Goal: Task Accomplishment & Management: Use online tool/utility

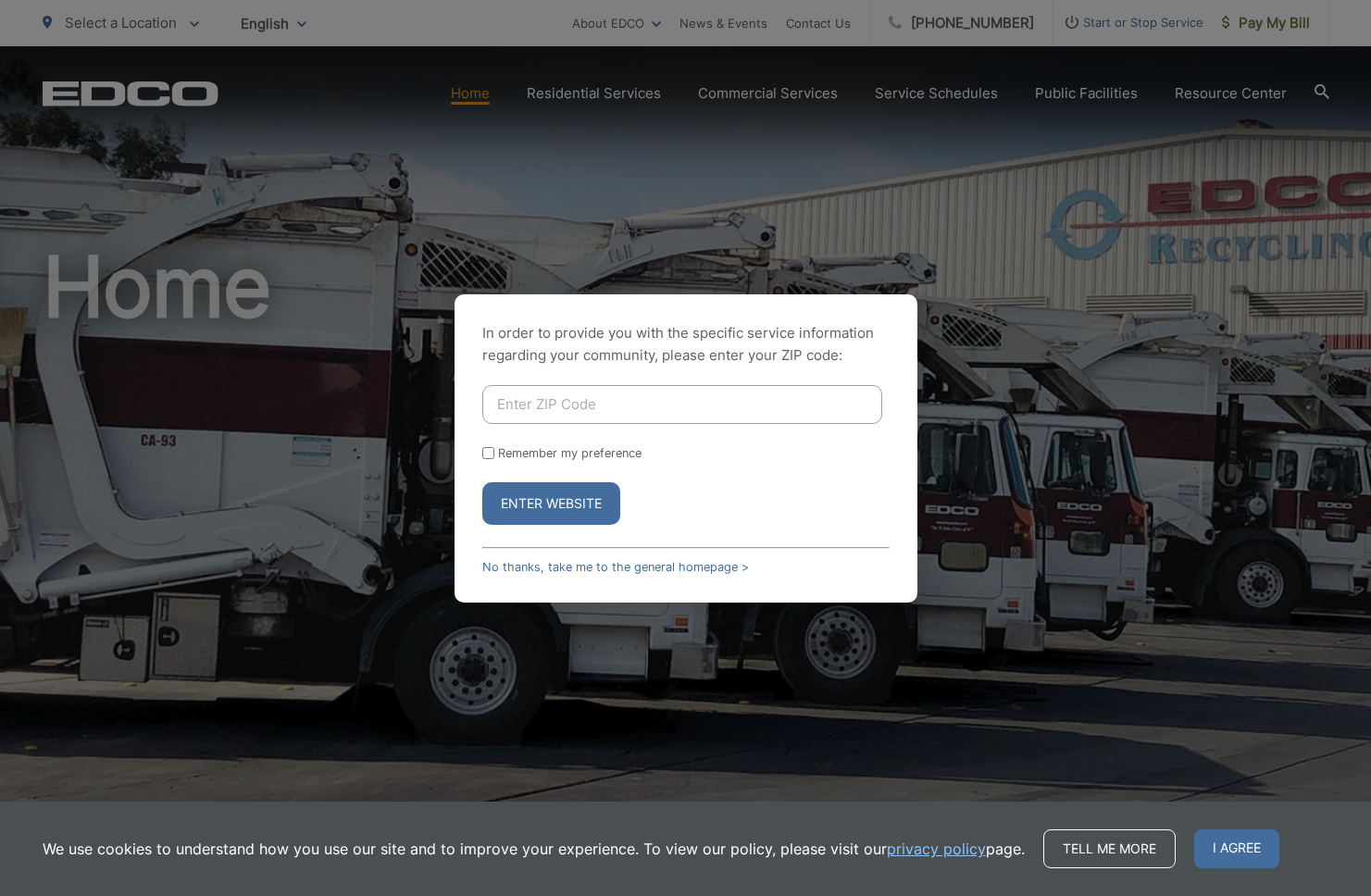
click at [550, 409] on input "Enter ZIP Code" at bounding box center [681, 403] width 400 height 39
type input "92024"
click at [582, 498] on button "Enter Website" at bounding box center [550, 503] width 138 height 43
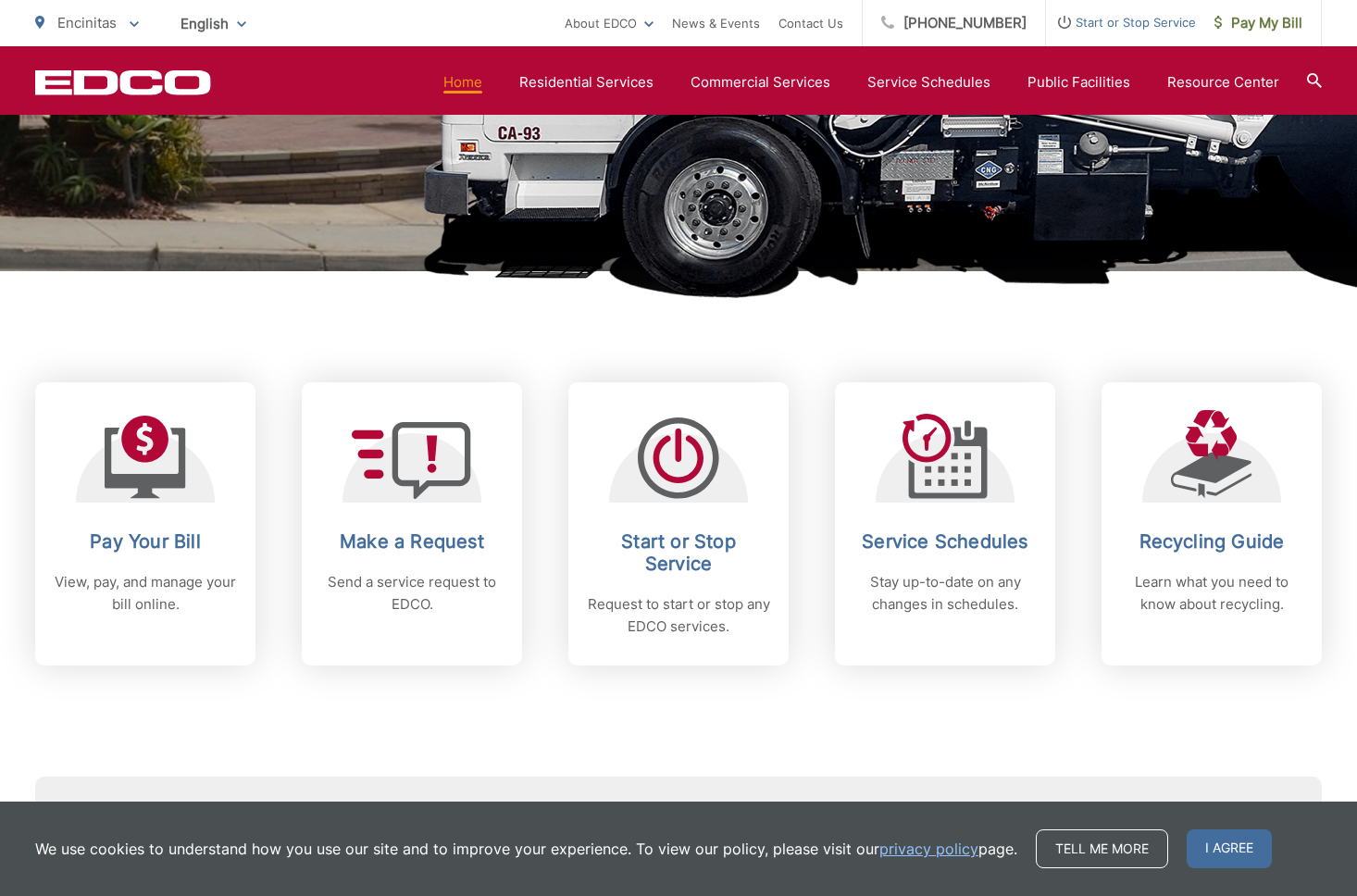
scroll to position [539, 0]
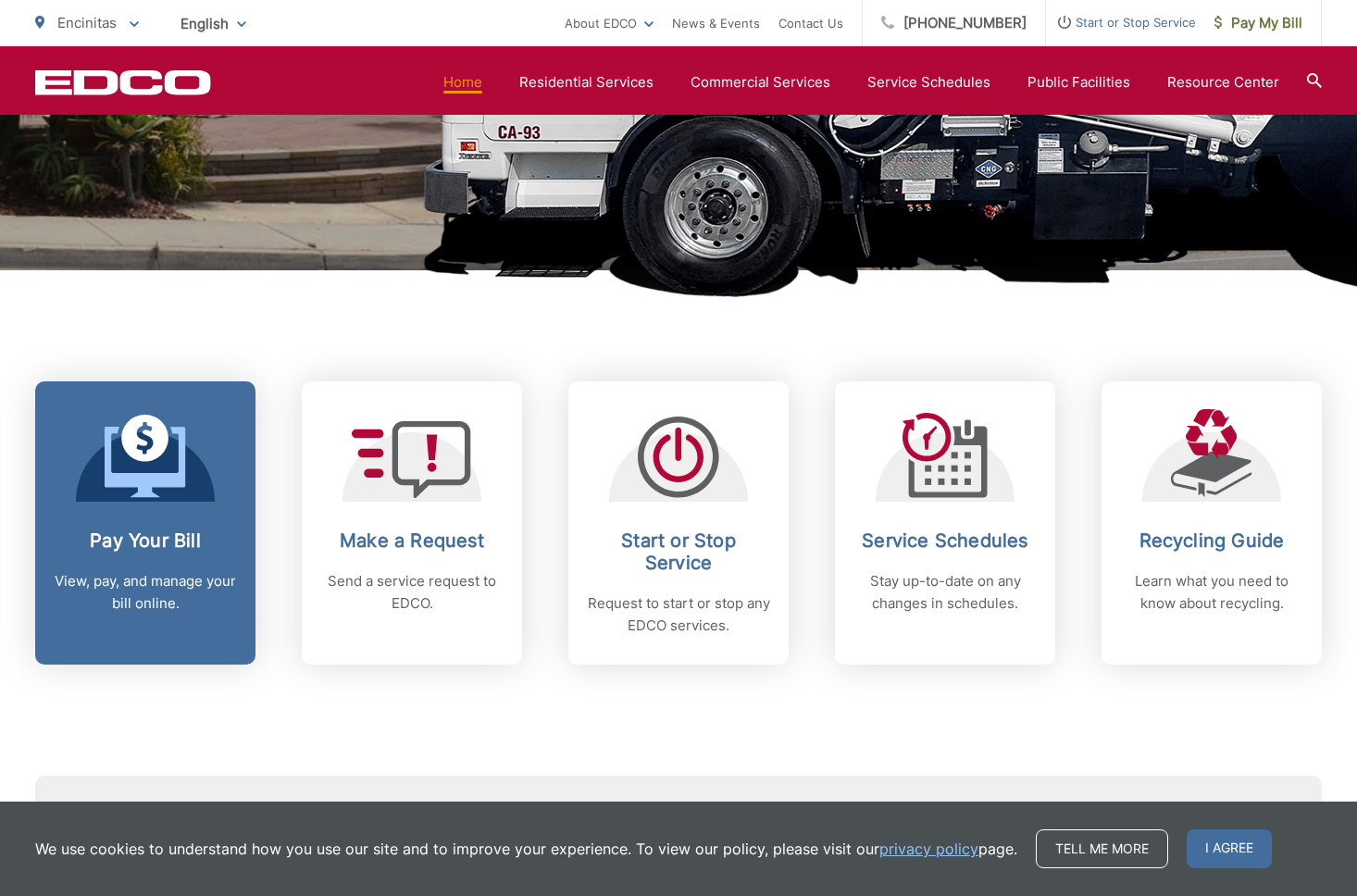
click at [192, 590] on p "View, pay, and manage your bill online." at bounding box center [145, 592] width 183 height 45
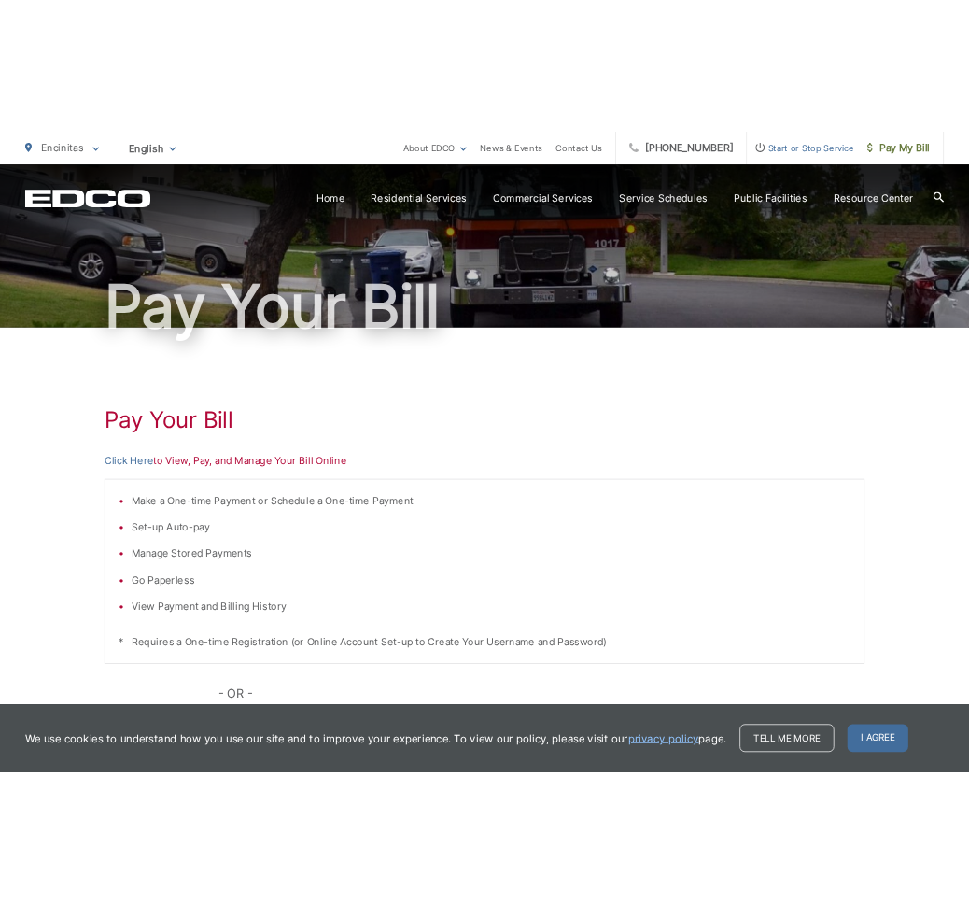
scroll to position [101, 0]
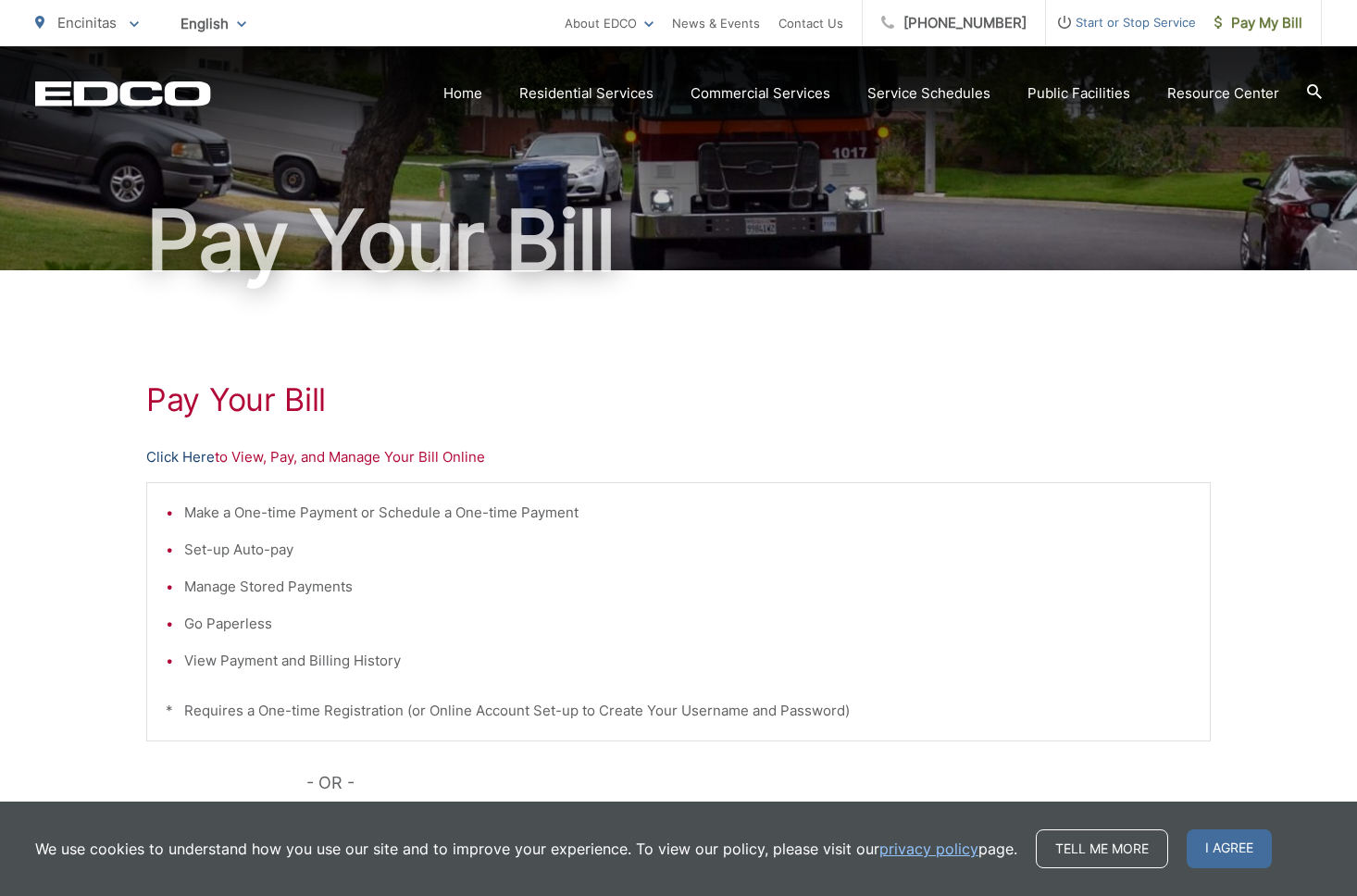
click at [183, 457] on link "Click Here" at bounding box center [179, 457] width 68 height 22
